Goal: Task Accomplishment & Management: Manage account settings

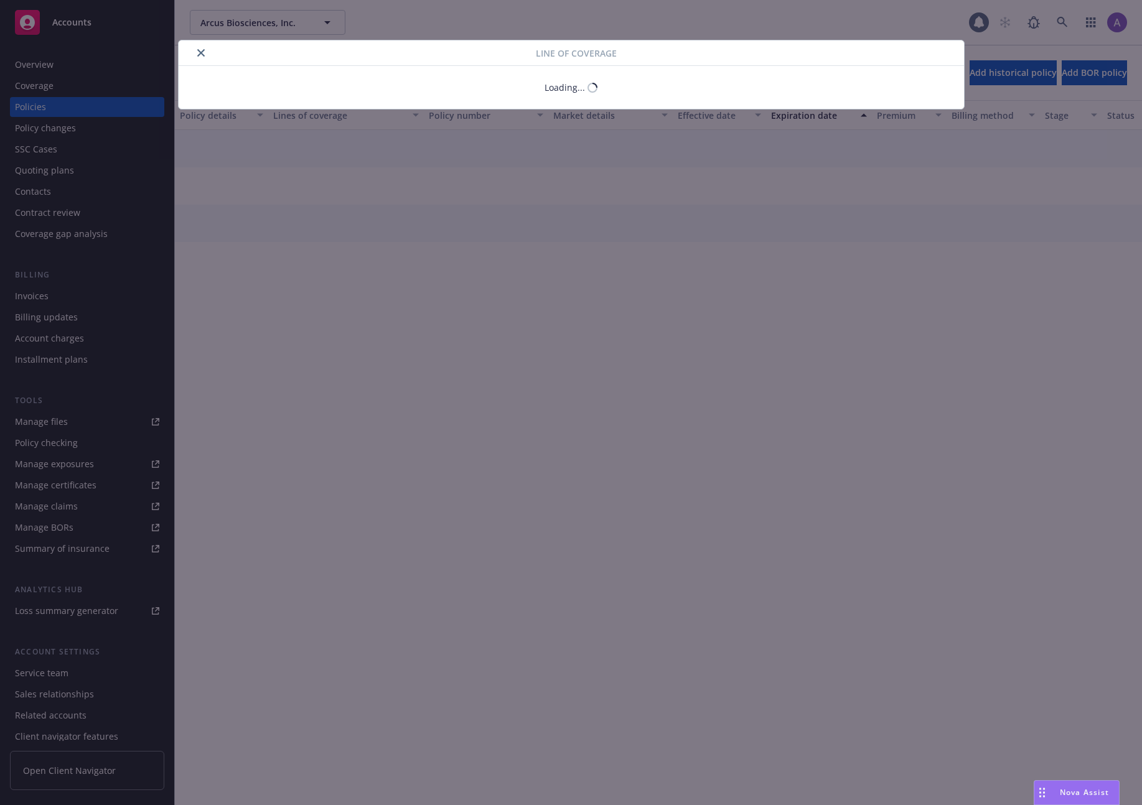
select select "LIMIT"
select select "EACH_EMPLOYEE"
select select "DEDUCTIBLE"
